Goal: Information Seeking & Learning: Learn about a topic

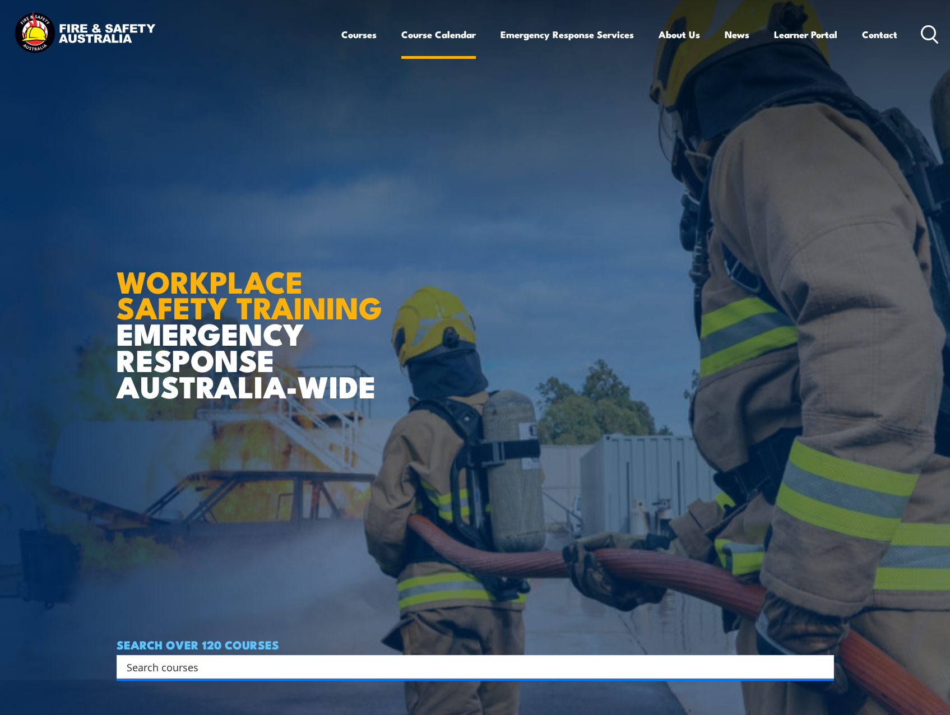
click at [442, 35] on link "Course Calendar" at bounding box center [438, 35] width 75 height 30
click at [196, 672] on input "Search input" at bounding box center [468, 666] width 683 height 17
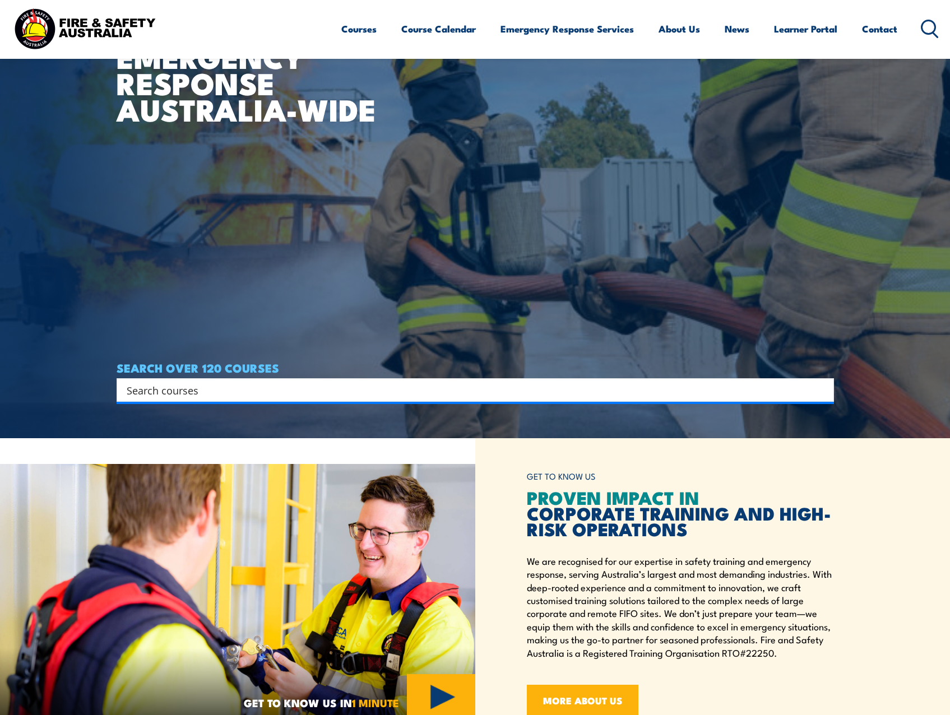
scroll to position [280, 0]
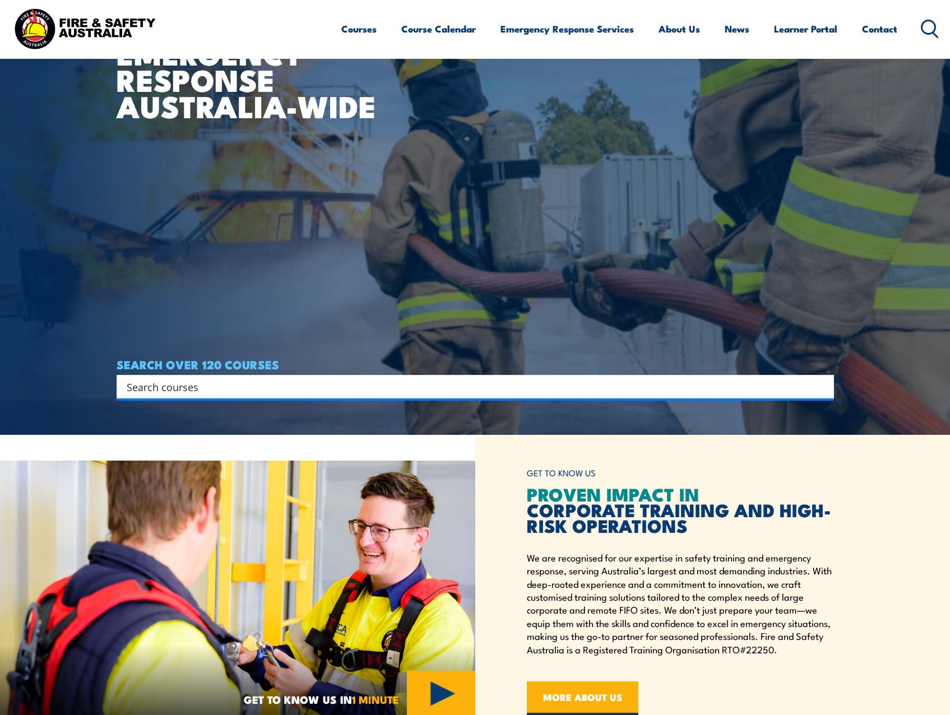
click at [182, 387] on input "Search input" at bounding box center [468, 386] width 683 height 17
type input "evacuation mat"
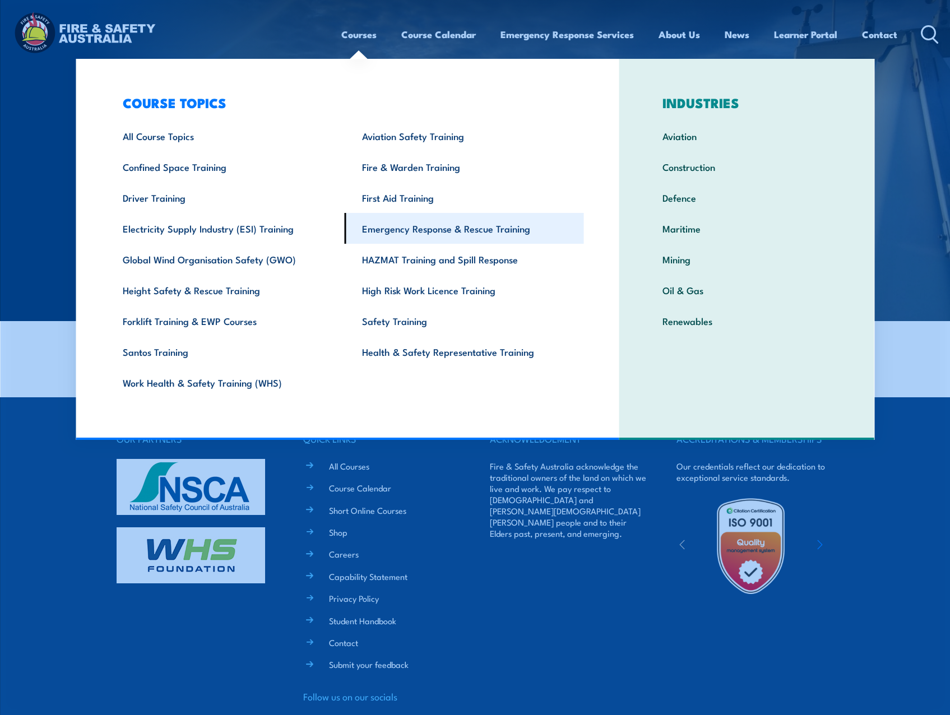
click at [427, 234] on link "Emergency Response & Rescue Training" at bounding box center [464, 228] width 239 height 31
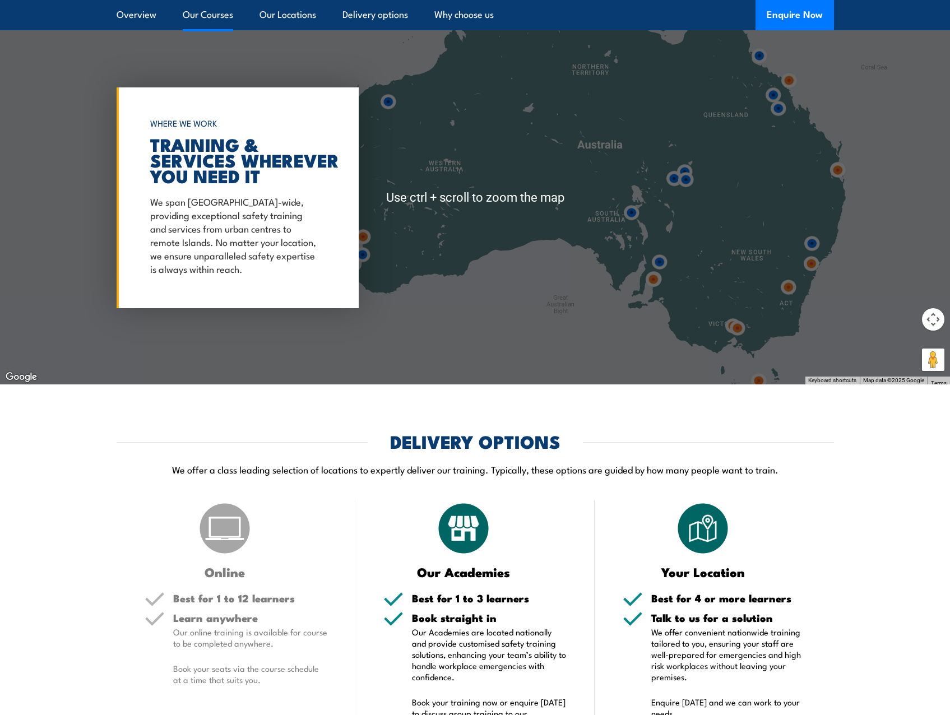
scroll to position [2410, 0]
